Goal: Register for event/course

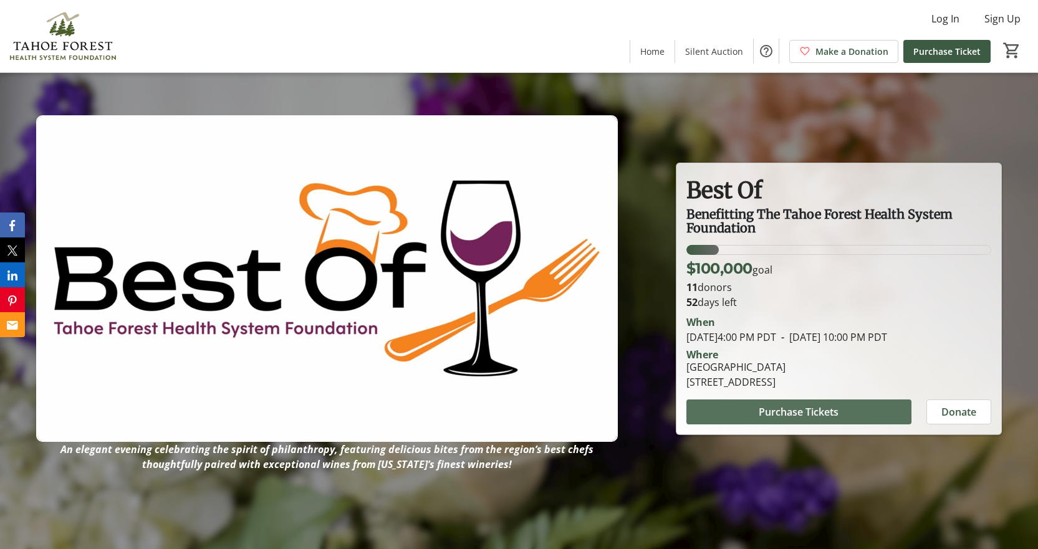
click at [743, 417] on span at bounding box center [799, 412] width 225 height 30
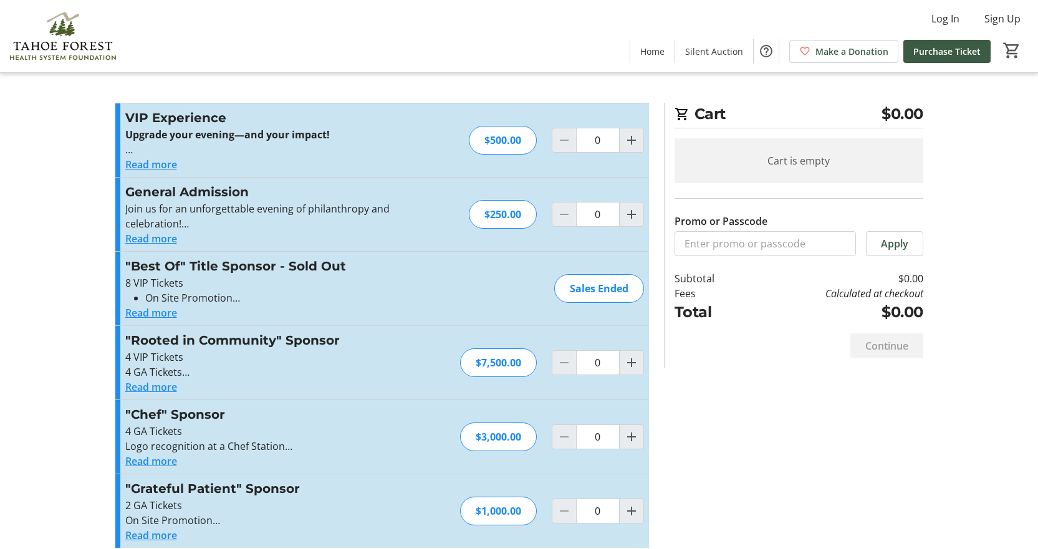
click at [160, 238] on button "Read more" at bounding box center [151, 238] width 52 height 15
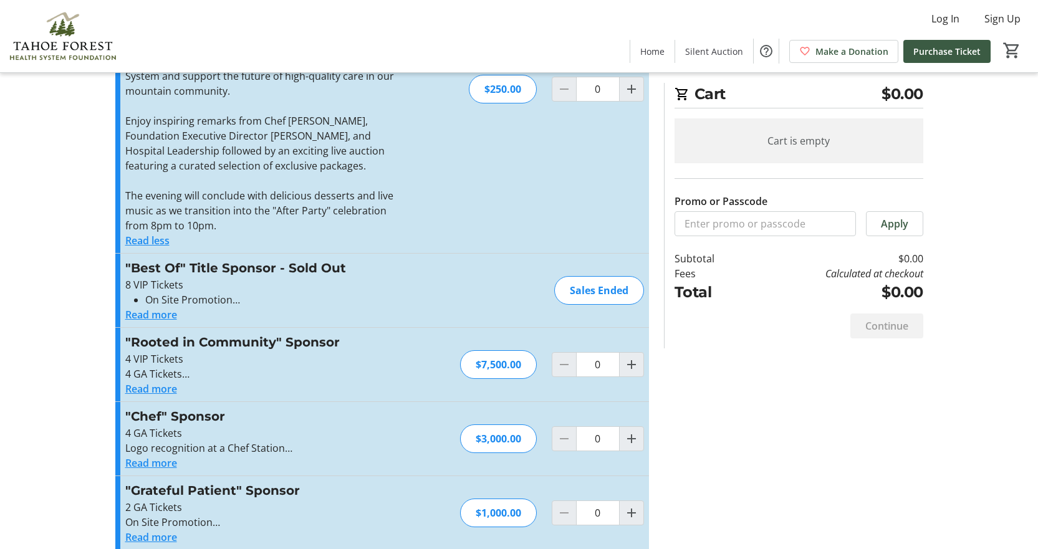
scroll to position [253, 0]
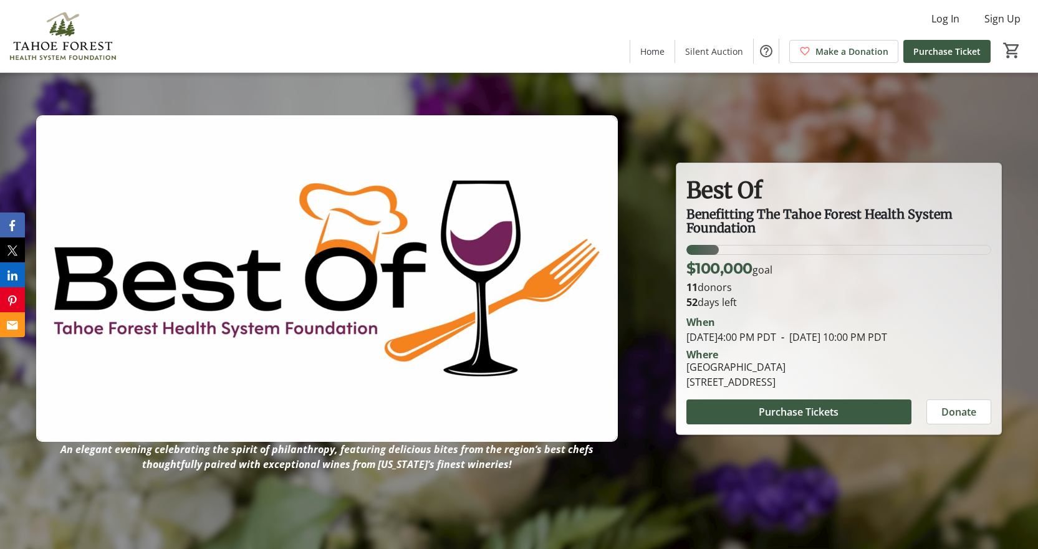
click at [104, 37] on img at bounding box center [62, 36] width 111 height 62
click at [67, 46] on img at bounding box center [62, 36] width 111 height 62
click at [653, 54] on span "Home" at bounding box center [652, 51] width 24 height 13
click at [630, 40] on link "Home" at bounding box center [652, 51] width 44 height 23
click at [71, 26] on img at bounding box center [62, 36] width 111 height 62
